Goal: Find specific page/section: Find specific page/section

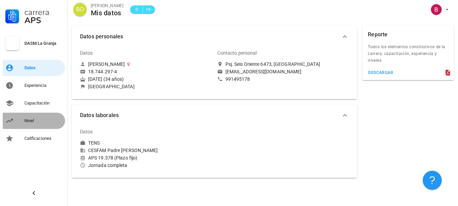
click at [45, 119] on div "Nivel" at bounding box center [43, 120] width 38 height 5
